Goal: Task Accomplishment & Management: Use online tool/utility

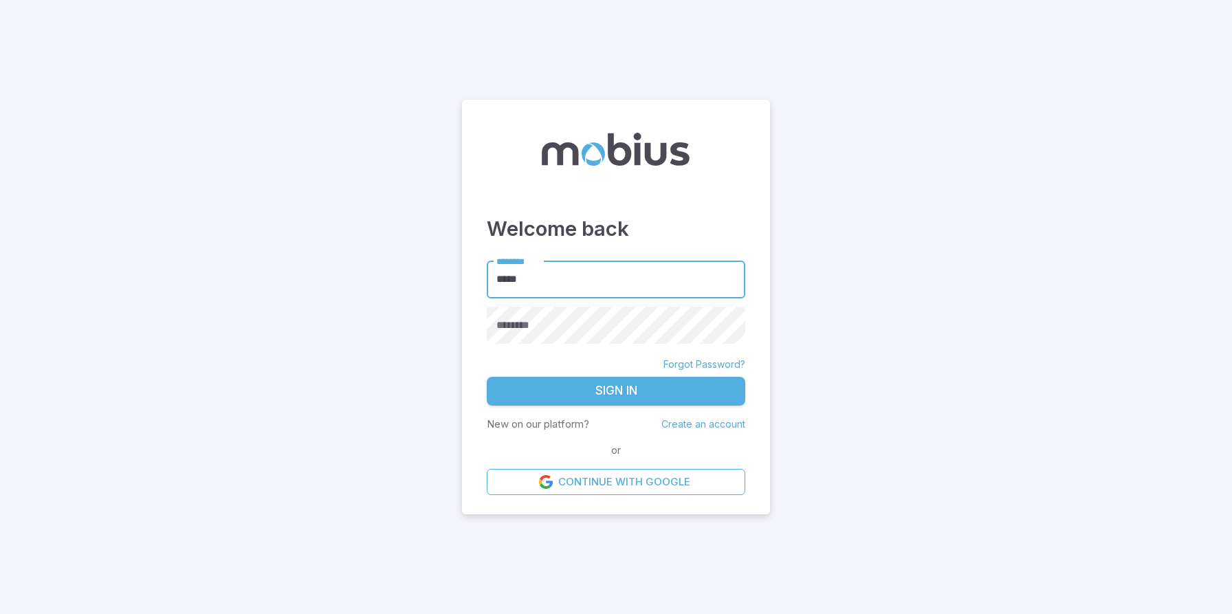
type input "******"
click at [487, 377] on button "Sign In" at bounding box center [616, 391] width 259 height 29
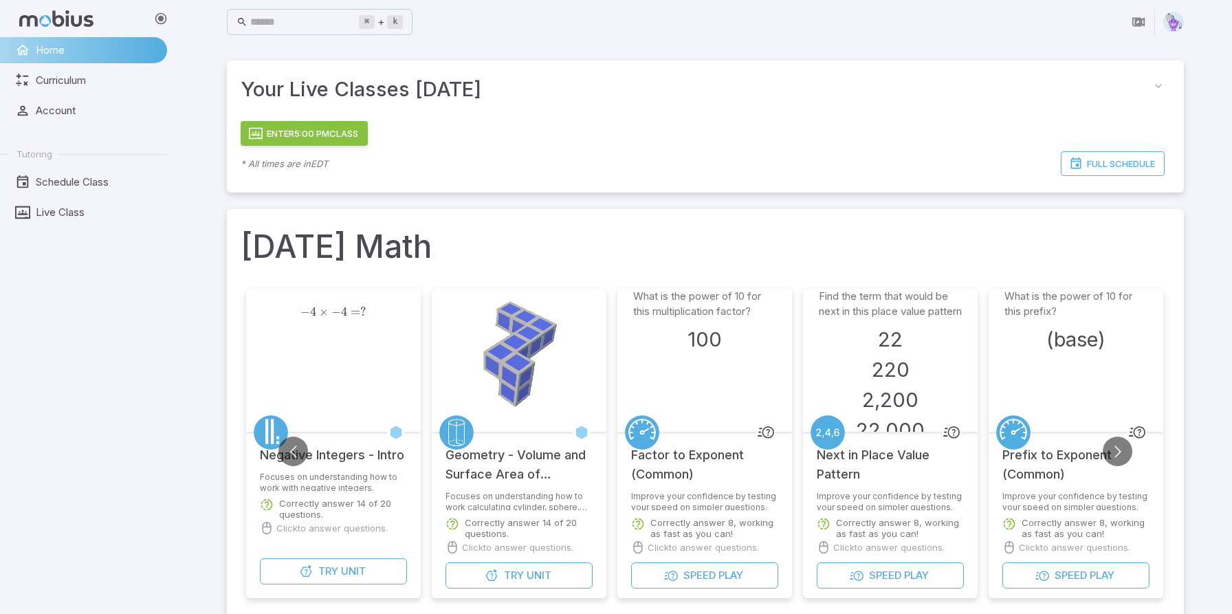
click at [337, 131] on button "Enter 5:00 PM Class" at bounding box center [304, 133] width 127 height 25
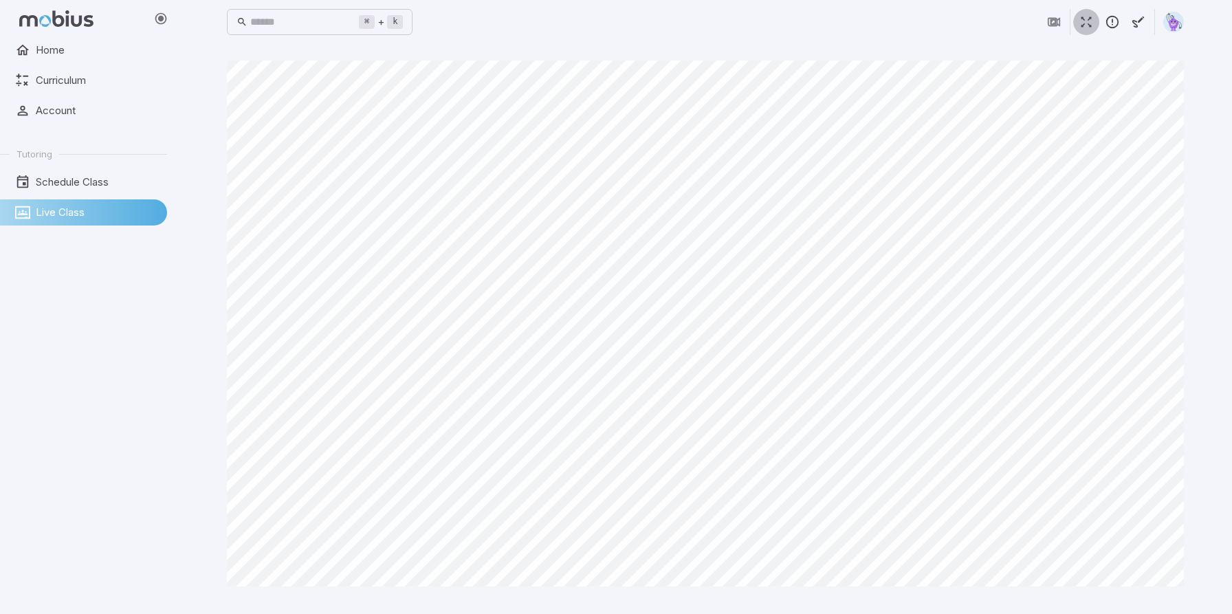
click at [1087, 23] on icon "button" at bounding box center [1086, 21] width 15 height 15
click at [50, 408] on div "Home Curriculum Account Tutoring Schedule Class Live Class" at bounding box center [89, 325] width 178 height 577
click at [1084, 32] on button "button" at bounding box center [1086, 22] width 26 height 26
click at [1078, 25] on button "button" at bounding box center [1086, 22] width 26 height 26
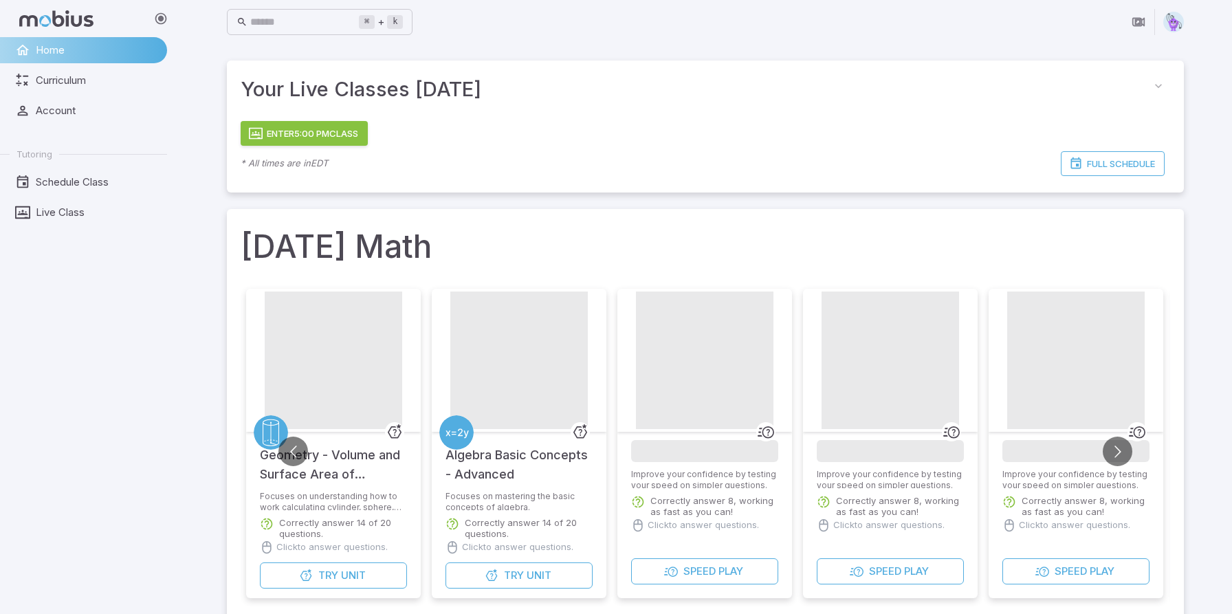
click at [325, 141] on button "Enter 5:00 PM Class" at bounding box center [304, 133] width 127 height 25
click at [325, 132] on button "Enter 5:00 PM Class" at bounding box center [304, 133] width 127 height 25
